Goal: Information Seeking & Learning: Learn about a topic

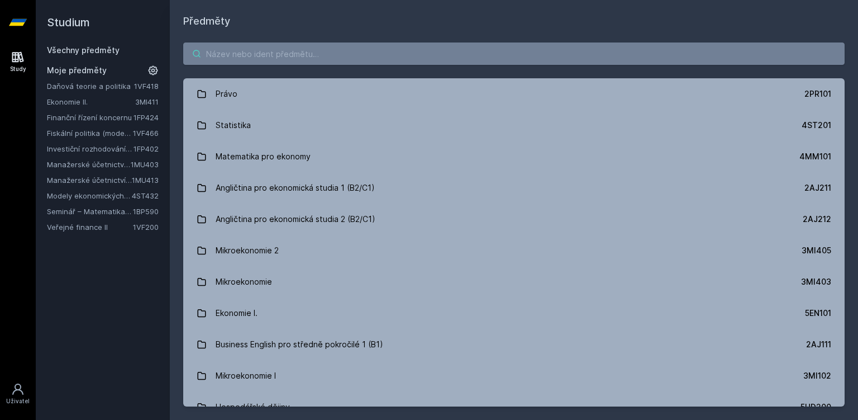
click at [284, 52] on input "search" at bounding box center [514, 53] width 662 height 22
paste input "3MI404"
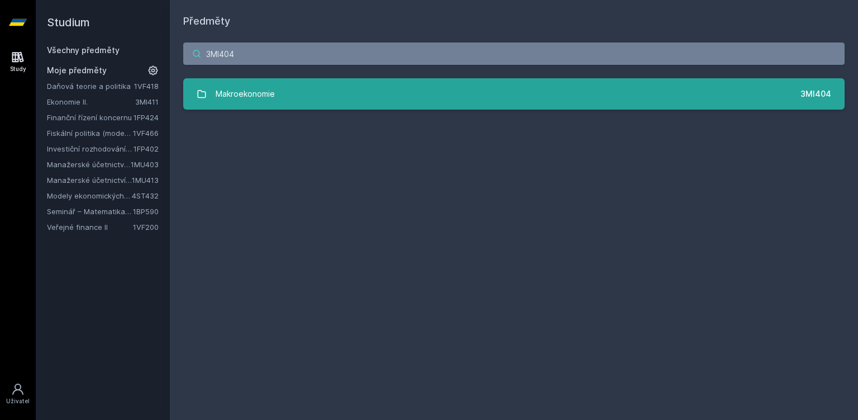
type input "3MI404"
click at [293, 93] on link "Makroekonomie 3MI404" at bounding box center [514, 93] width 662 height 31
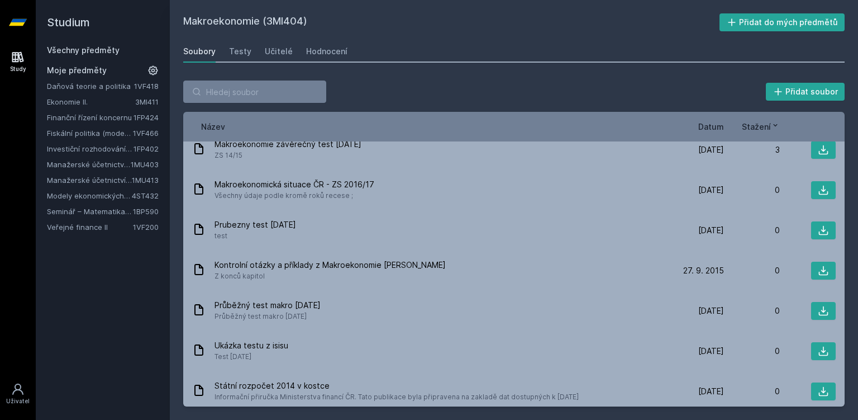
scroll to position [729, 0]
click at [22, 71] on div "Study" at bounding box center [18, 69] width 16 height 8
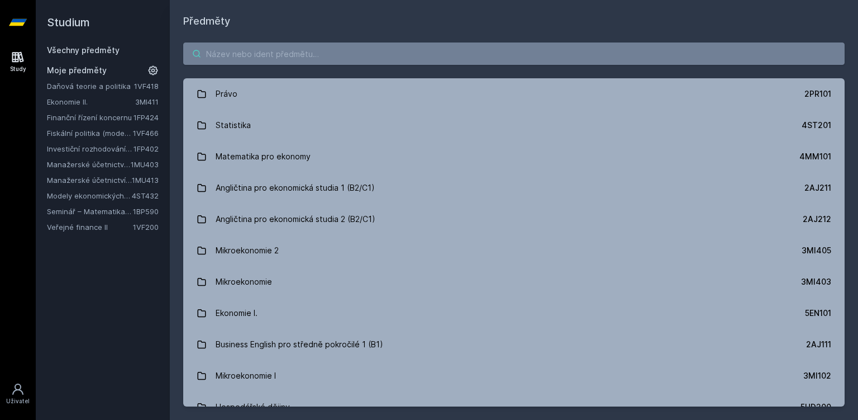
click at [296, 50] on input "search" at bounding box center [514, 53] width 662 height 22
paste input "3MI404"
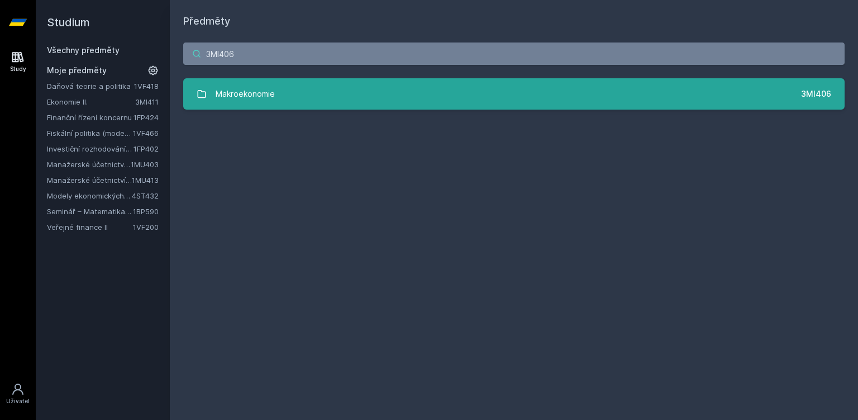
type input "3MI406"
click at [329, 86] on link "Makroekonomie 3MI406" at bounding box center [514, 93] width 662 height 31
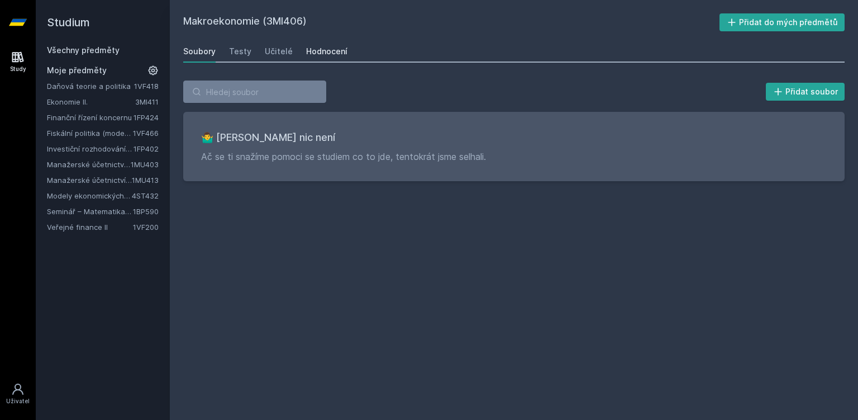
click at [319, 50] on div "Hodnocení" at bounding box center [326, 51] width 41 height 11
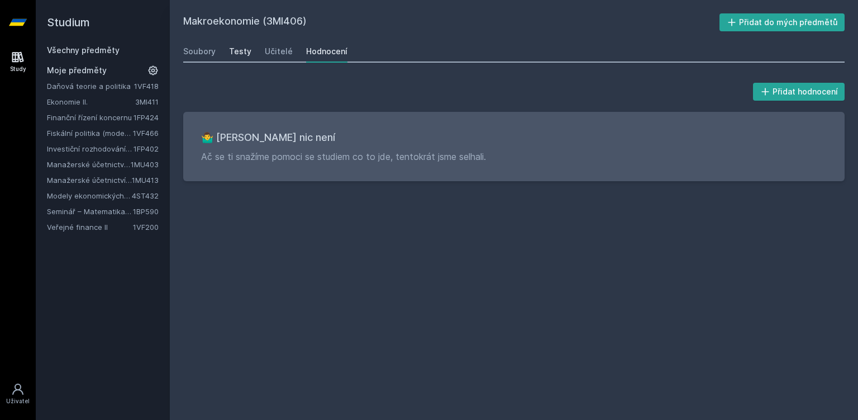
click at [239, 54] on div "Testy" at bounding box center [240, 51] width 22 height 11
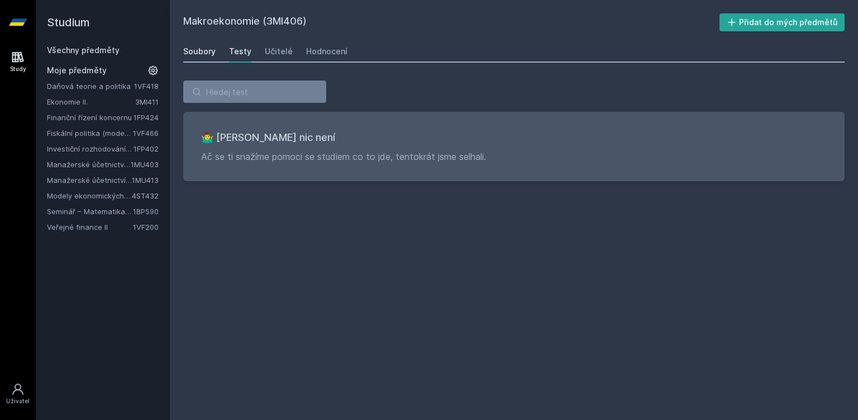
click at [209, 51] on div "Soubory" at bounding box center [199, 51] width 32 height 11
click at [79, 100] on link "Ekonomie II." at bounding box center [91, 101] width 88 height 11
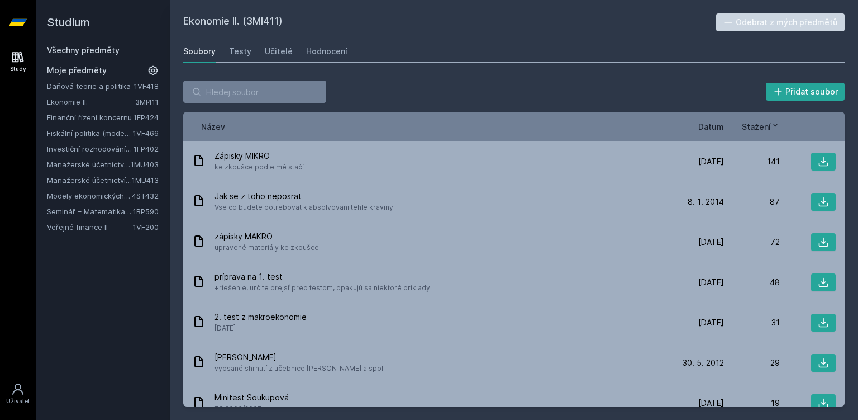
click at [83, 101] on link "Ekonomie II." at bounding box center [91, 101] width 88 height 11
